Goal: Information Seeking & Learning: Stay updated

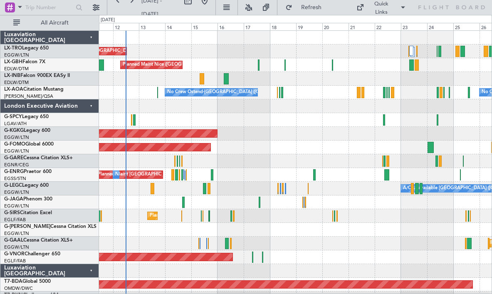
click at [309, 10] on span "Refresh" at bounding box center [311, 8] width 35 height 6
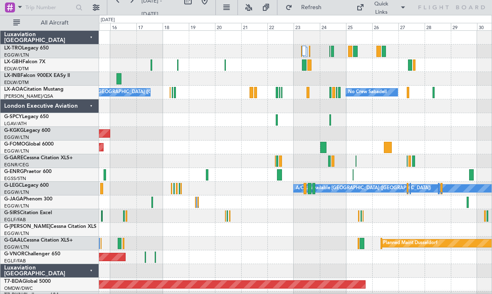
click at [251, 153] on div "Planned Maint Windsor Locks ([PERSON_NAME] Intl)" at bounding box center [295, 147] width 392 height 14
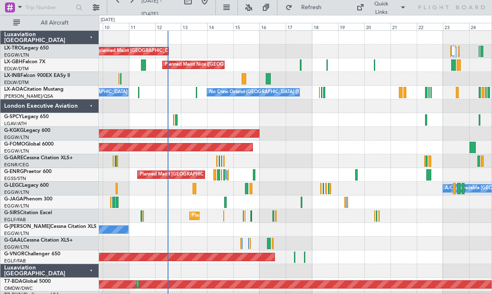
click at [285, 137] on div "AOG Maint [GEOGRAPHIC_DATA] (Ataturk)" at bounding box center [295, 134] width 392 height 14
click at [306, 6] on span "Refresh" at bounding box center [311, 8] width 35 height 6
click at [307, 10] on span "Refresh" at bounding box center [311, 8] width 35 height 6
click at [233, 6] on button at bounding box center [226, 7] width 13 height 13
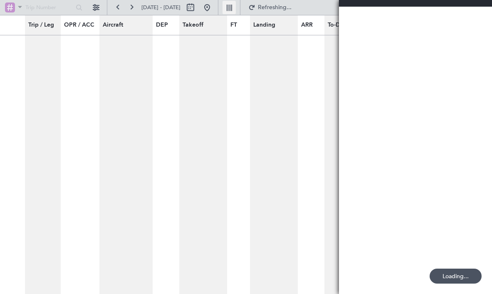
click at [236, 7] on button at bounding box center [228, 7] width 13 height 13
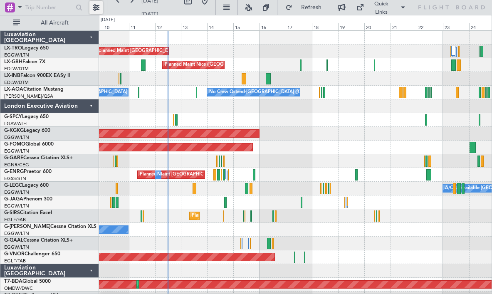
click at [95, 5] on button at bounding box center [95, 7] width 13 height 13
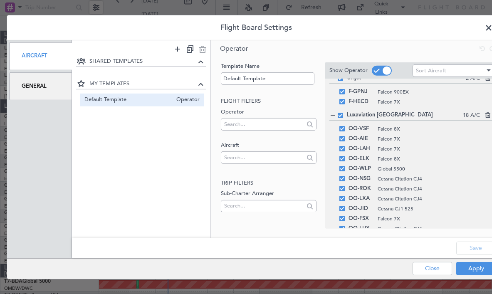
scroll to position [771, 0]
click at [488, 115] on icon at bounding box center [487, 113] width 6 height 6
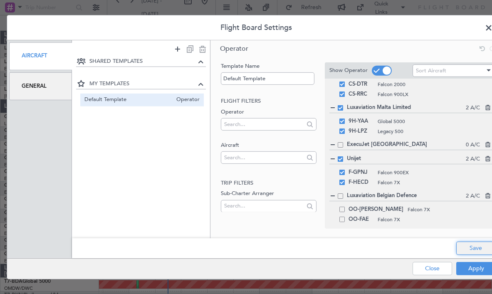
click at [473, 249] on button "Save" at bounding box center [475, 247] width 39 height 13
click at [488, 196] on icon at bounding box center [487, 194] width 6 height 6
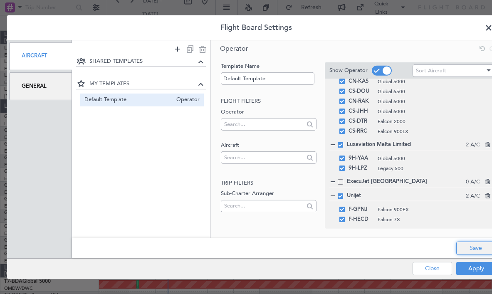
click at [471, 247] on button "Save" at bounding box center [475, 247] width 39 height 13
click at [471, 271] on button "Apply" at bounding box center [475, 268] width 39 height 13
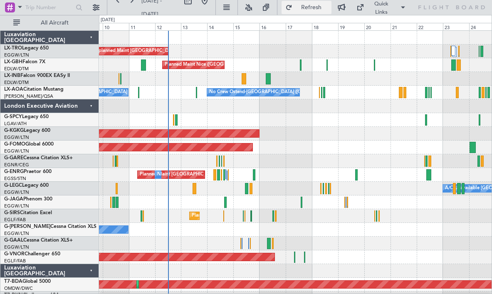
click at [325, 12] on button "Refresh" at bounding box center [306, 7] width 50 height 13
click at [325, 65] on div "Planned Maint Nice ([GEOGRAPHIC_DATA])" at bounding box center [295, 65] width 392 height 14
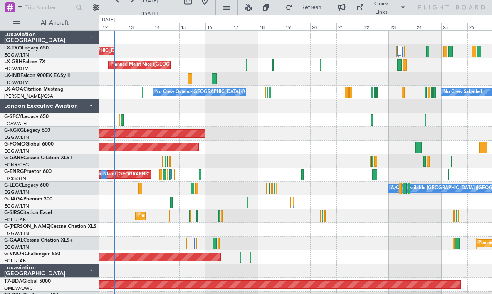
click at [206, 52] on div "Unplanned Maint London (Luton) Planned Maint" at bounding box center [295, 51] width 392 height 14
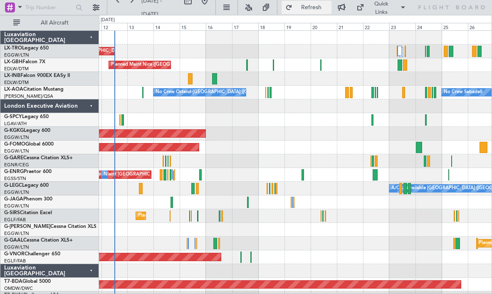
click at [313, 12] on button "Refresh" at bounding box center [306, 7] width 50 height 13
click at [323, 10] on span "Refresh" at bounding box center [311, 8] width 35 height 6
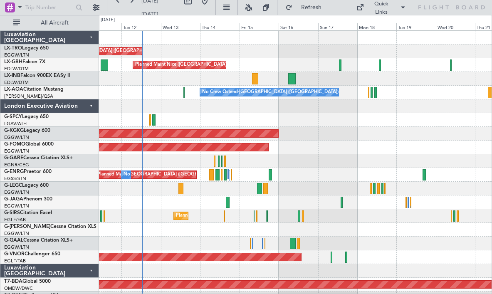
click at [287, 111] on div at bounding box center [295, 106] width 392 height 14
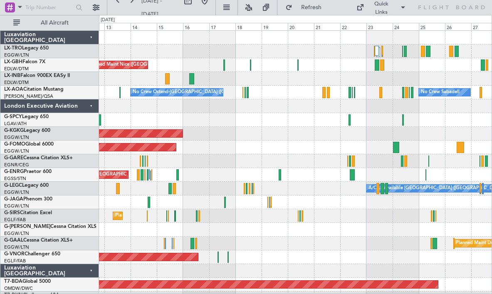
click at [321, 15] on fb-refresh-button "Refresh" at bounding box center [306, 7] width 58 height 15
click at [321, 12] on button "Refresh" at bounding box center [306, 7] width 50 height 13
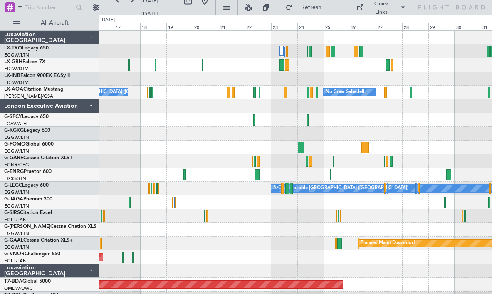
click at [337, 111] on div at bounding box center [295, 106] width 392 height 14
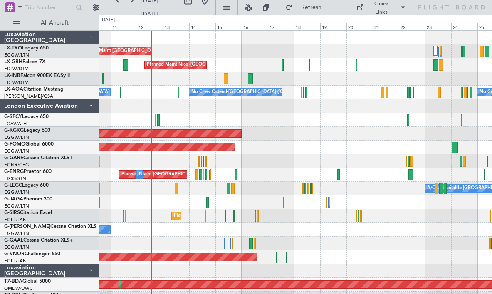
click at [239, 115] on div at bounding box center [295, 120] width 392 height 14
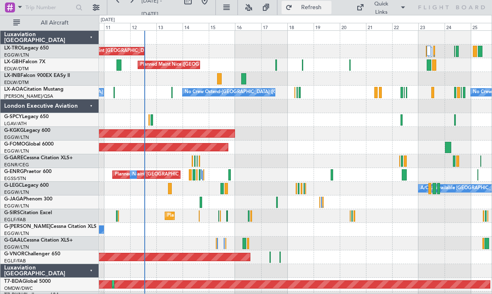
click at [329, 9] on span "Refresh" at bounding box center [311, 8] width 35 height 6
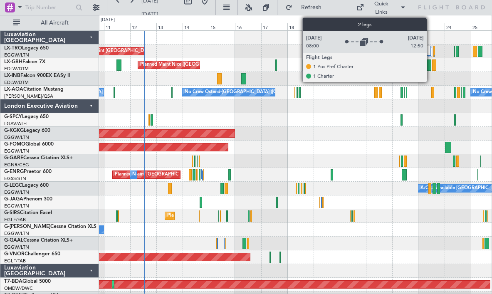
click at [430, 51] on div at bounding box center [428, 51] width 4 height 10
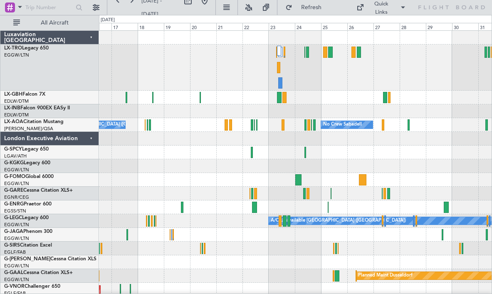
click at [211, 3] on button at bounding box center [204, 0] width 13 height 13
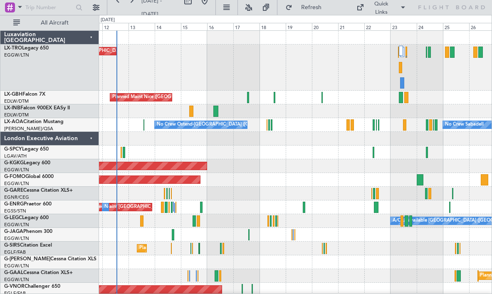
click at [243, 184] on div "Planned Maint Windsor Locks ([PERSON_NAME] Intl)" at bounding box center [295, 180] width 392 height 14
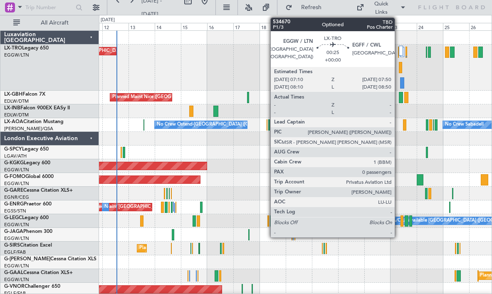
click at [398, 52] on div at bounding box center [398, 52] width 1 height 11
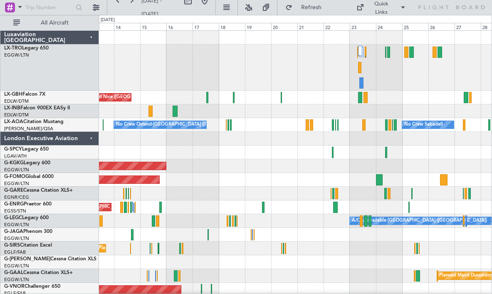
click at [311, 97] on div "Planned Maint Nice ([GEOGRAPHIC_DATA])" at bounding box center [295, 98] width 392 height 14
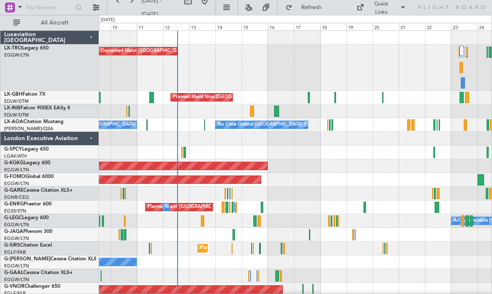
click at [269, 138] on div at bounding box center [295, 139] width 392 height 14
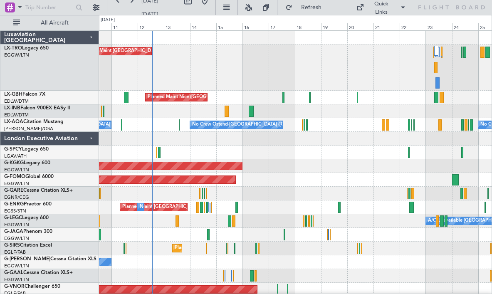
click at [227, 141] on div at bounding box center [295, 139] width 392 height 14
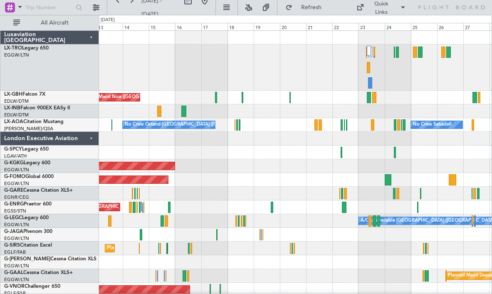
click at [331, 131] on div "No Crew Ostend-[GEOGRAPHIC_DATA] ([GEOGRAPHIC_DATA]) No Crew Sabadell No Crew O…" at bounding box center [295, 125] width 392 height 14
click at [317, 9] on span "Refresh" at bounding box center [311, 8] width 35 height 6
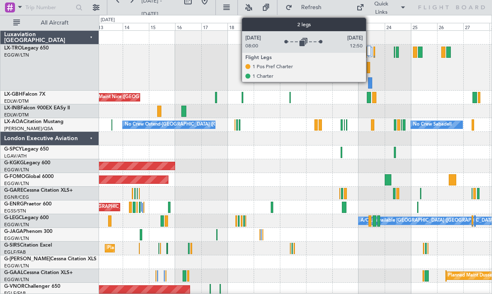
click at [370, 54] on div at bounding box center [369, 51] width 4 height 10
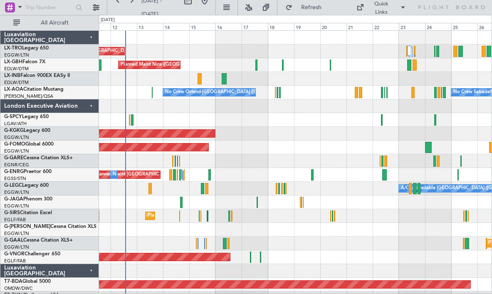
click at [230, 119] on div at bounding box center [295, 120] width 392 height 14
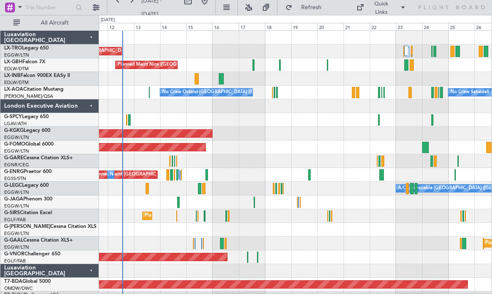
click at [93, 270] on div "Luxaviation [GEOGRAPHIC_DATA]" at bounding box center [49, 271] width 99 height 14
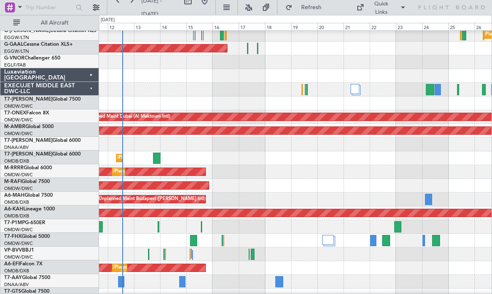
scroll to position [305, 0]
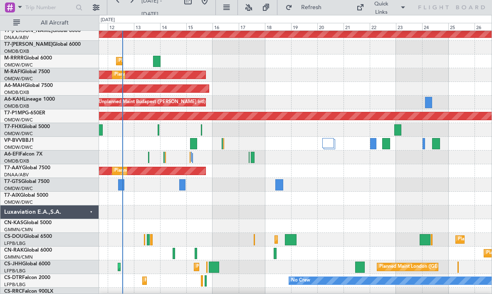
click at [88, 212] on div "Luxaviation E.A.,S.A." at bounding box center [49, 212] width 99 height 14
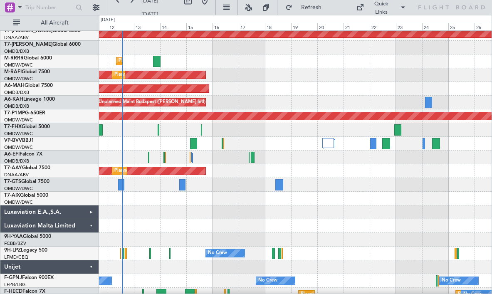
click at [91, 224] on div "Luxaviation Malta Limited" at bounding box center [49, 226] width 99 height 14
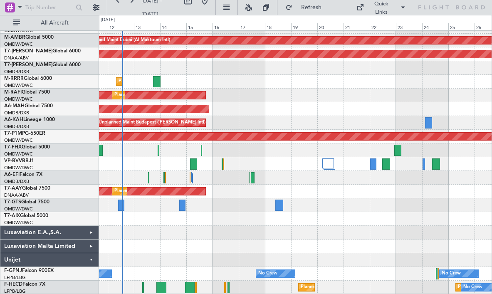
click at [91, 263] on div "Unijet" at bounding box center [49, 260] width 99 height 14
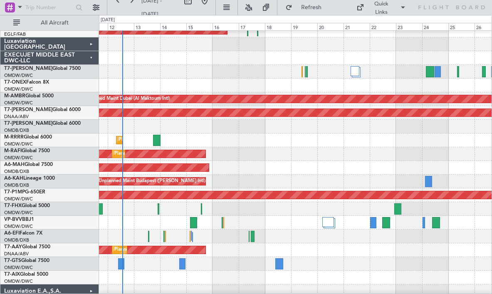
scroll to position [217, 0]
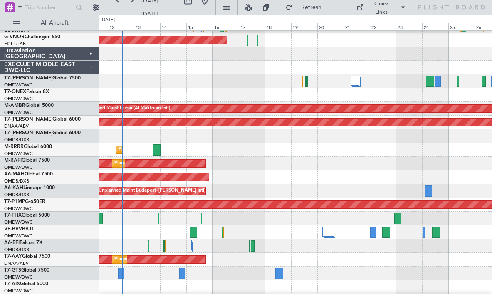
click at [89, 65] on div "EXECUJET MIDDLE EAST DWC-LLC" at bounding box center [49, 68] width 99 height 14
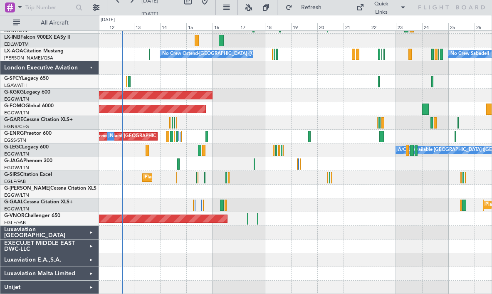
scroll to position [0, 0]
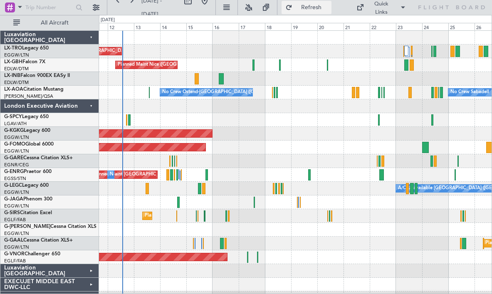
click at [310, 7] on span "Refresh" at bounding box center [311, 8] width 35 height 6
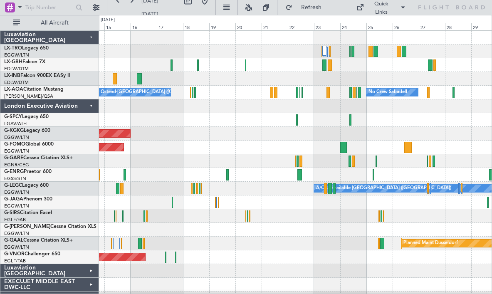
click at [245, 143] on div "Planned Maint Windsor Locks ([PERSON_NAME] Intl)" at bounding box center [295, 147] width 392 height 14
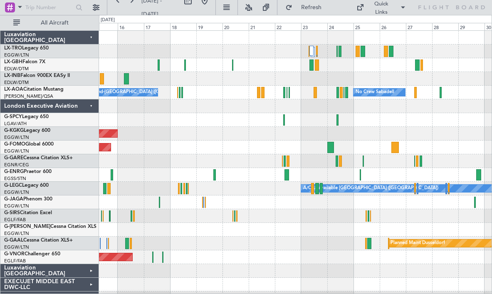
click at [397, 109] on div at bounding box center [295, 106] width 392 height 14
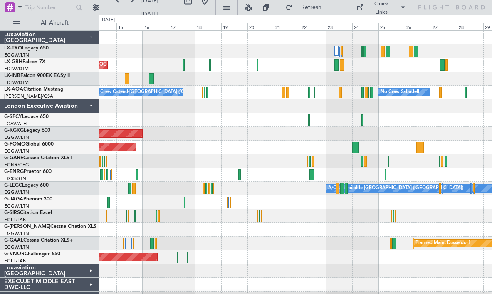
click at [323, 115] on div "Unplanned Maint [GEOGRAPHIC_DATA] ([GEOGRAPHIC_DATA]) [GEOGRAPHIC_DATA] ([GEOGR…" at bounding box center [295, 182] width 392 height 302
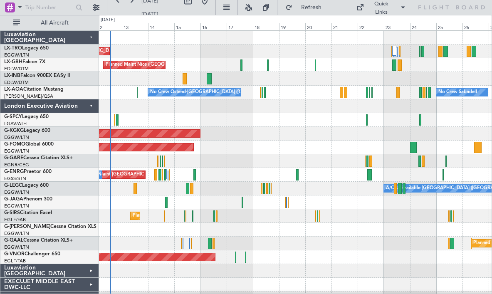
scroll to position [1, 0]
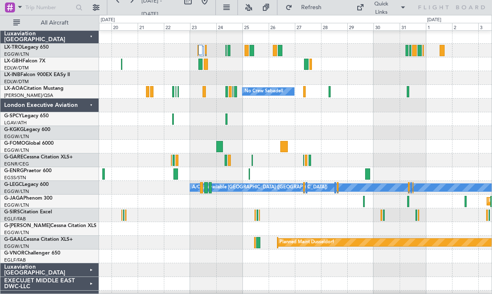
click at [251, 112] on div at bounding box center [295, 106] width 392 height 14
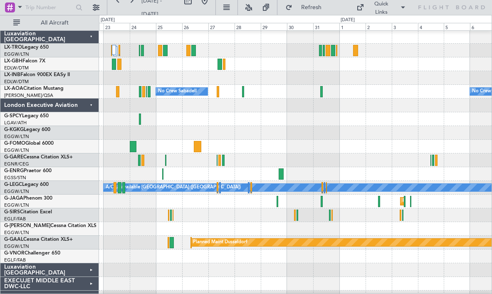
click at [320, 76] on div at bounding box center [295, 78] width 392 height 14
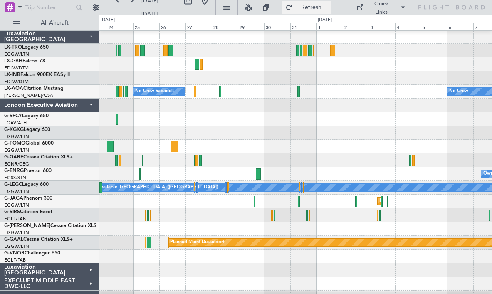
click at [312, 5] on span "Refresh" at bounding box center [311, 8] width 35 height 6
click at [318, 5] on span "Refresh" at bounding box center [311, 8] width 35 height 6
click at [320, 5] on span "Refresh" at bounding box center [311, 8] width 35 height 6
click at [211, 2] on button at bounding box center [204, 0] width 13 height 13
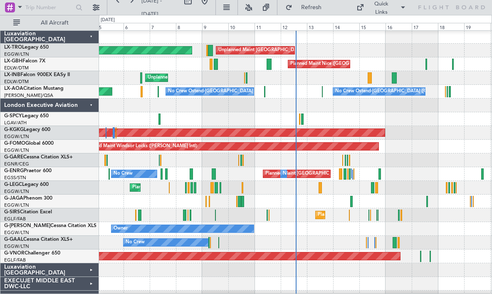
scroll to position [0, 0]
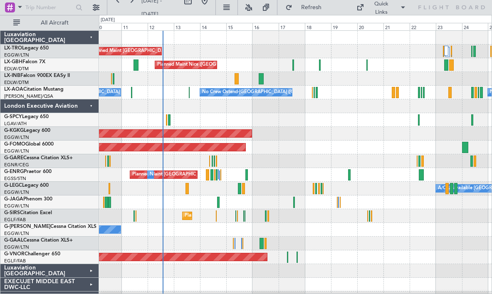
click at [269, 115] on div at bounding box center [295, 120] width 392 height 14
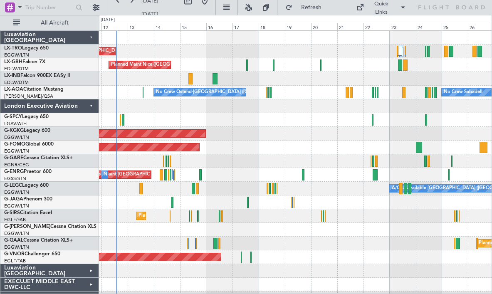
click at [322, 168] on div "Unplanned Maint [GEOGRAPHIC_DATA] ([GEOGRAPHIC_DATA]) Planned Maint [GEOGRAPHIC…" at bounding box center [295, 182] width 392 height 302
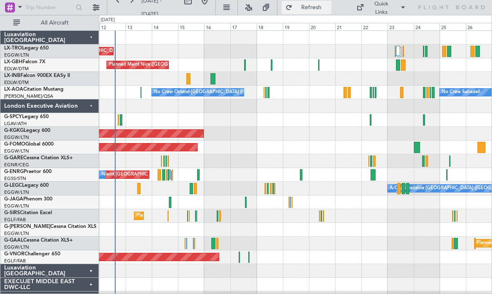
click at [313, 10] on span "Refresh" at bounding box center [311, 8] width 35 height 6
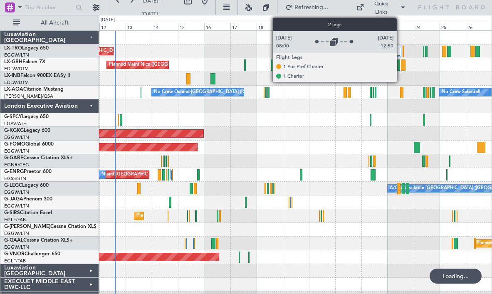
click at [400, 53] on div at bounding box center [399, 52] width 4 height 10
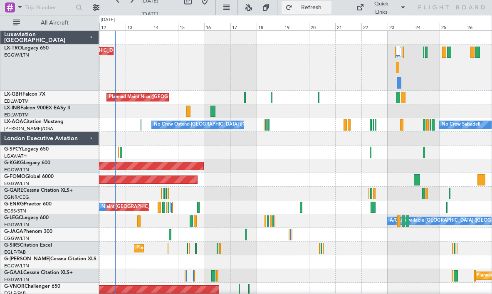
click at [319, 10] on span "Refresh" at bounding box center [311, 8] width 35 height 6
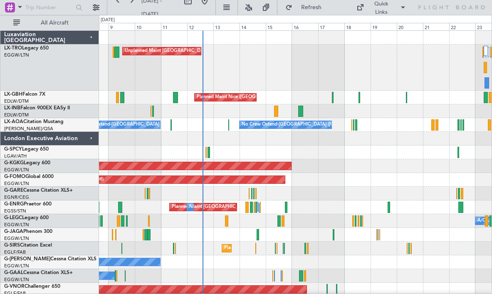
click at [320, 162] on div "AOG Maint [GEOGRAPHIC_DATA] (Ataturk)" at bounding box center [295, 166] width 392 height 14
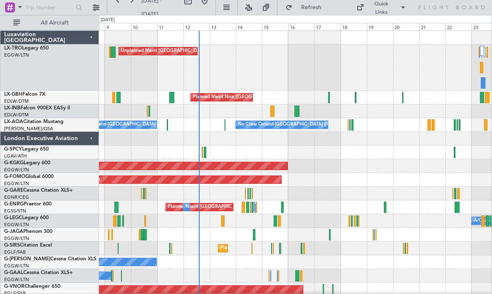
click at [330, 156] on div "Unplanned Maint [GEOGRAPHIC_DATA] ([GEOGRAPHIC_DATA]) Planned Maint [GEOGRAPHIC…" at bounding box center [295, 198] width 392 height 334
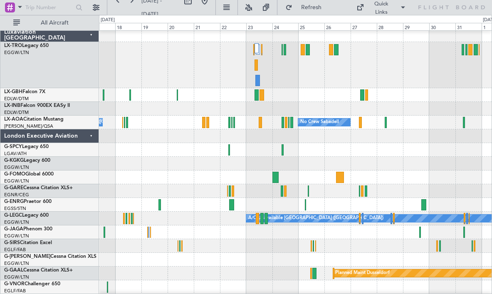
scroll to position [3, 0]
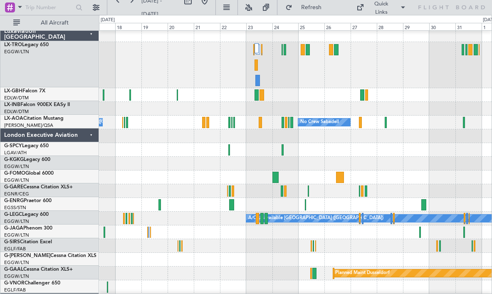
click at [116, 76] on div at bounding box center [295, 65] width 392 height 46
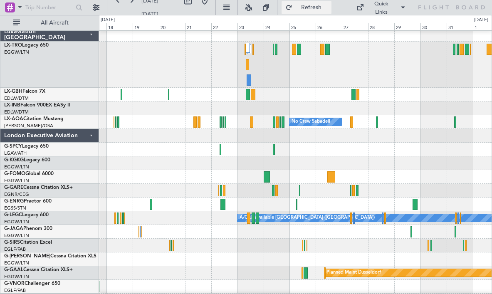
click at [313, 10] on span "Refresh" at bounding box center [311, 8] width 35 height 6
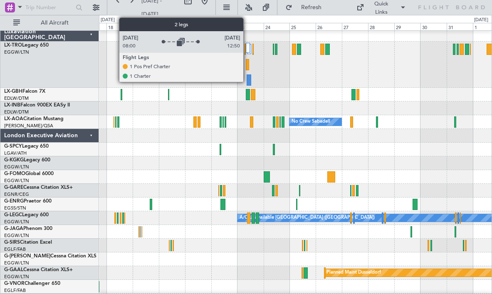
click at [247, 47] on div at bounding box center [248, 48] width 4 height 10
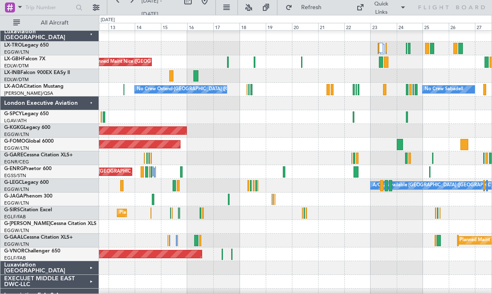
scroll to position [0, 0]
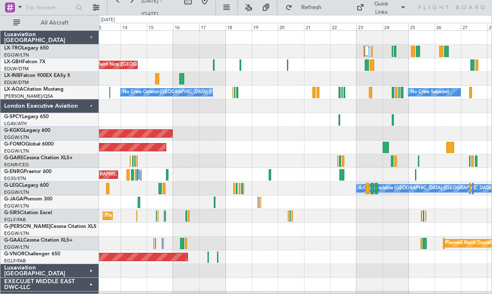
click at [264, 155] on div "Unplanned Maint [GEOGRAPHIC_DATA] ([GEOGRAPHIC_DATA]) [GEOGRAPHIC_DATA] ([GEOGR…" at bounding box center [295, 182] width 392 height 302
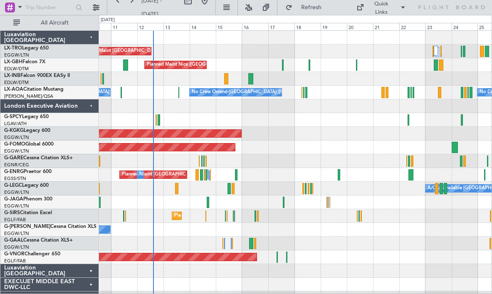
click at [294, 133] on div "AOG Maint [GEOGRAPHIC_DATA] (Ataturk)" at bounding box center [295, 134] width 392 height 14
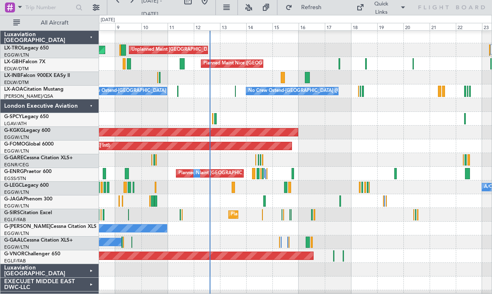
scroll to position [1, 0]
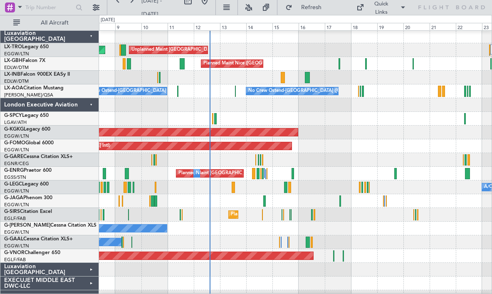
click at [373, 145] on div "Planned Maint Windsor Locks ([PERSON_NAME] Intl)" at bounding box center [295, 146] width 392 height 14
